Goal: Contribute content: Contribute content

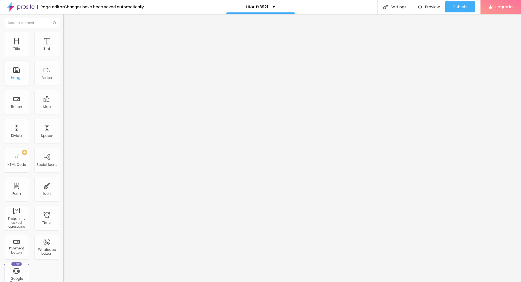
click at [16, 78] on div "Image" at bounding box center [16, 78] width 11 height 4
click at [63, 47] on span "Add image" at bounding box center [74, 45] width 23 height 5
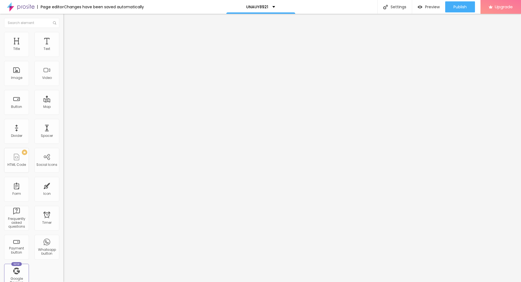
click at [68, 38] on span "Style" at bounding box center [72, 35] width 8 height 5
type input "90"
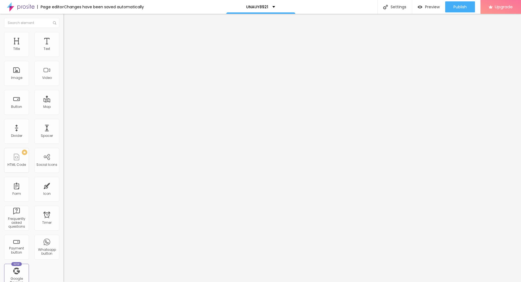
type input "80"
type input "70"
type input "65"
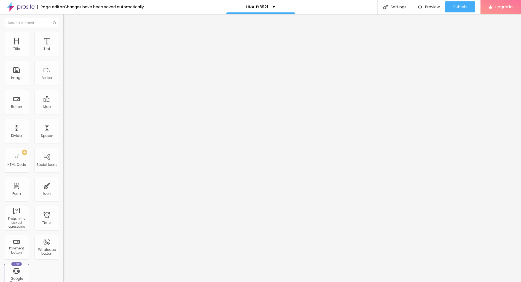
type input "65"
type input "60"
type input "55"
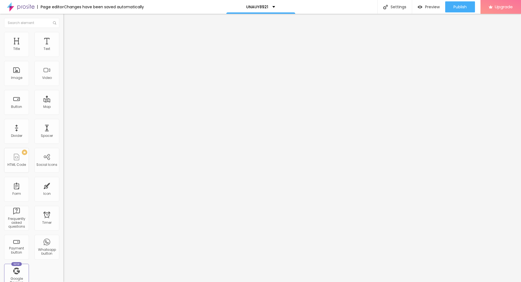
type input "50"
type input "45"
type input "40"
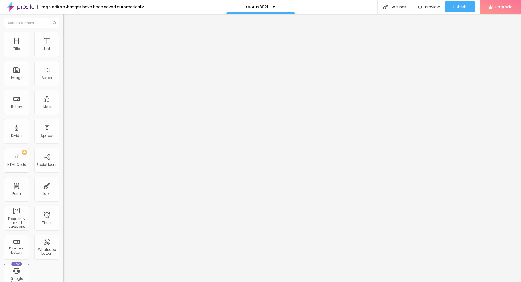
type input "40"
type input "35"
type input "30"
drag, startPoint x: 57, startPoint y: 60, endPoint x: 17, endPoint y: 60, distance: 40.3
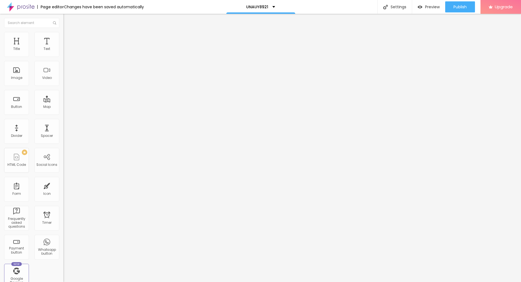
type input "30"
click at [63, 57] on input "range" at bounding box center [81, 54] width 36 height 4
type input "25"
type input "20"
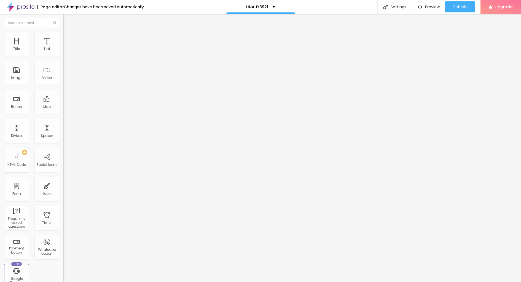
drag, startPoint x: 17, startPoint y: 60, endPoint x: 13, endPoint y: 60, distance: 4.4
type input "20"
click at [63, 57] on input "range" at bounding box center [81, 54] width 36 height 4
click at [63, 18] on button "Edit Image" at bounding box center [94, 20] width 63 height 13
click at [66, 51] on icon "button" at bounding box center [67, 49] width 3 height 3
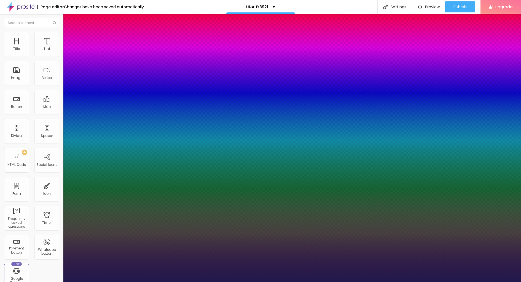
type input "1"
type input "26"
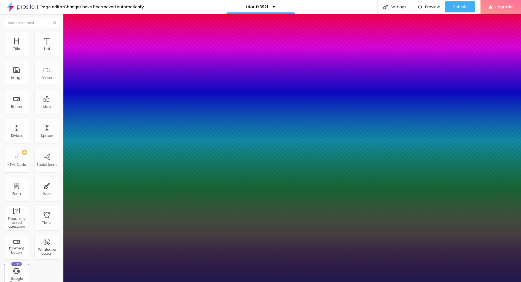
type input "1"
type input "26"
click at [37, 281] on div at bounding box center [260, 282] width 521 height 0
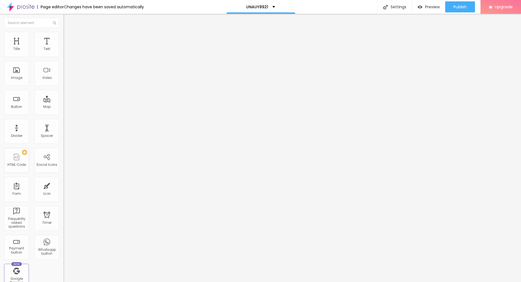
click at [68, 18] on div "Edit Text" at bounding box center [80, 20] width 25 height 4
click at [63, 52] on input "Click me" at bounding box center [96, 49] width 66 height 6
paste input "→ VIEW DOCUMENT HERE"
type input "→ VIEW DOCUMENT HERE"
click at [63, 114] on input "https://" at bounding box center [96, 111] width 66 height 6
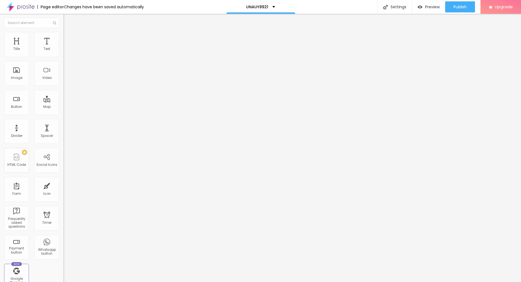
paste input "[DOMAIN_NAME][URL]"
type input "[URL][DOMAIN_NAME]"
click at [454, 7] on span "Publish" at bounding box center [460, 7] width 13 height 4
